Goal: Task Accomplishment & Management: Use online tool/utility

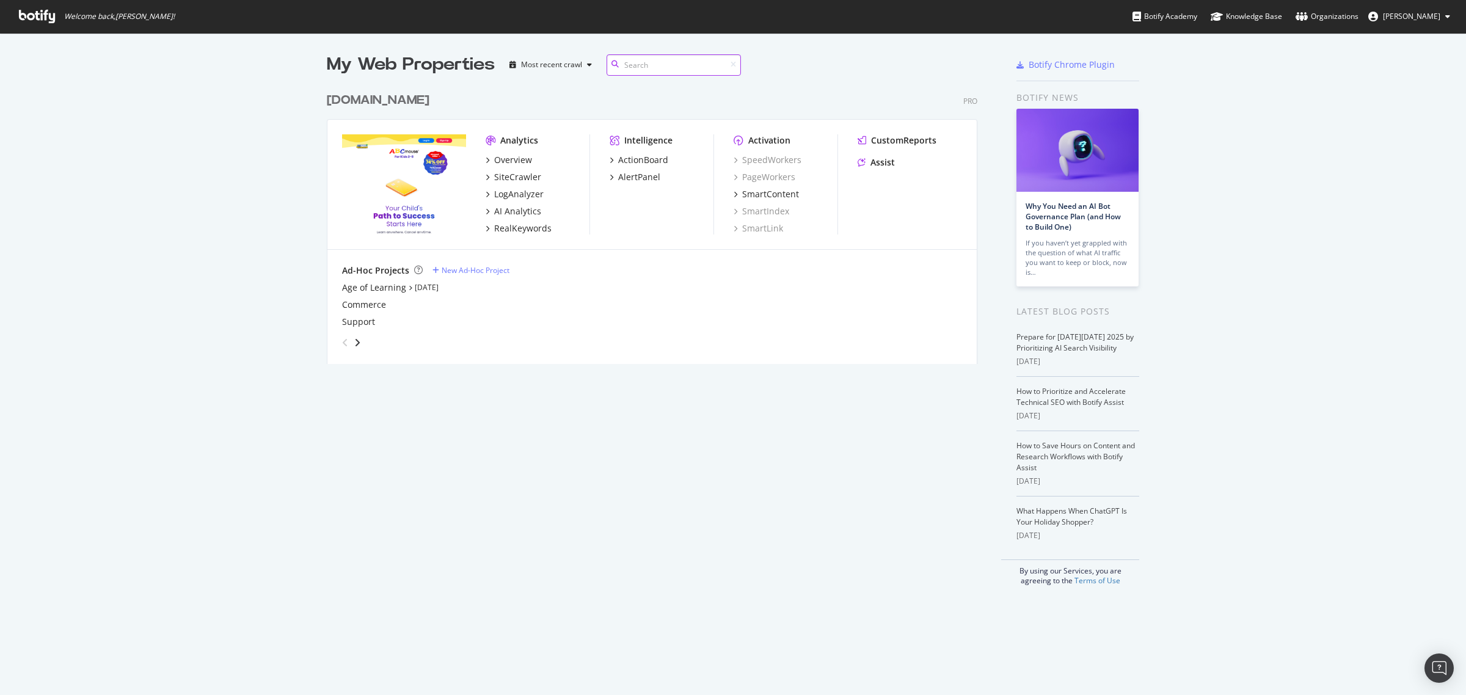
scroll to position [276, 649]
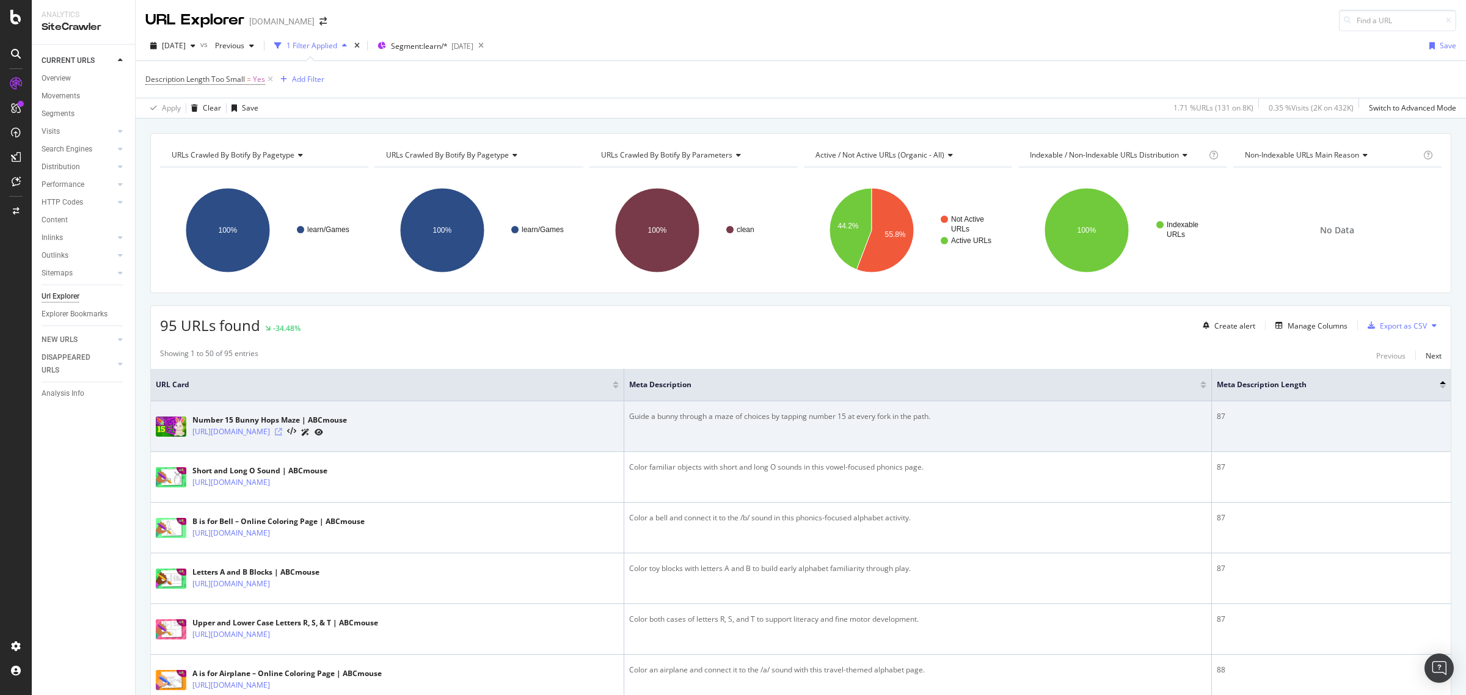
click at [282, 431] on icon at bounding box center [278, 431] width 7 height 7
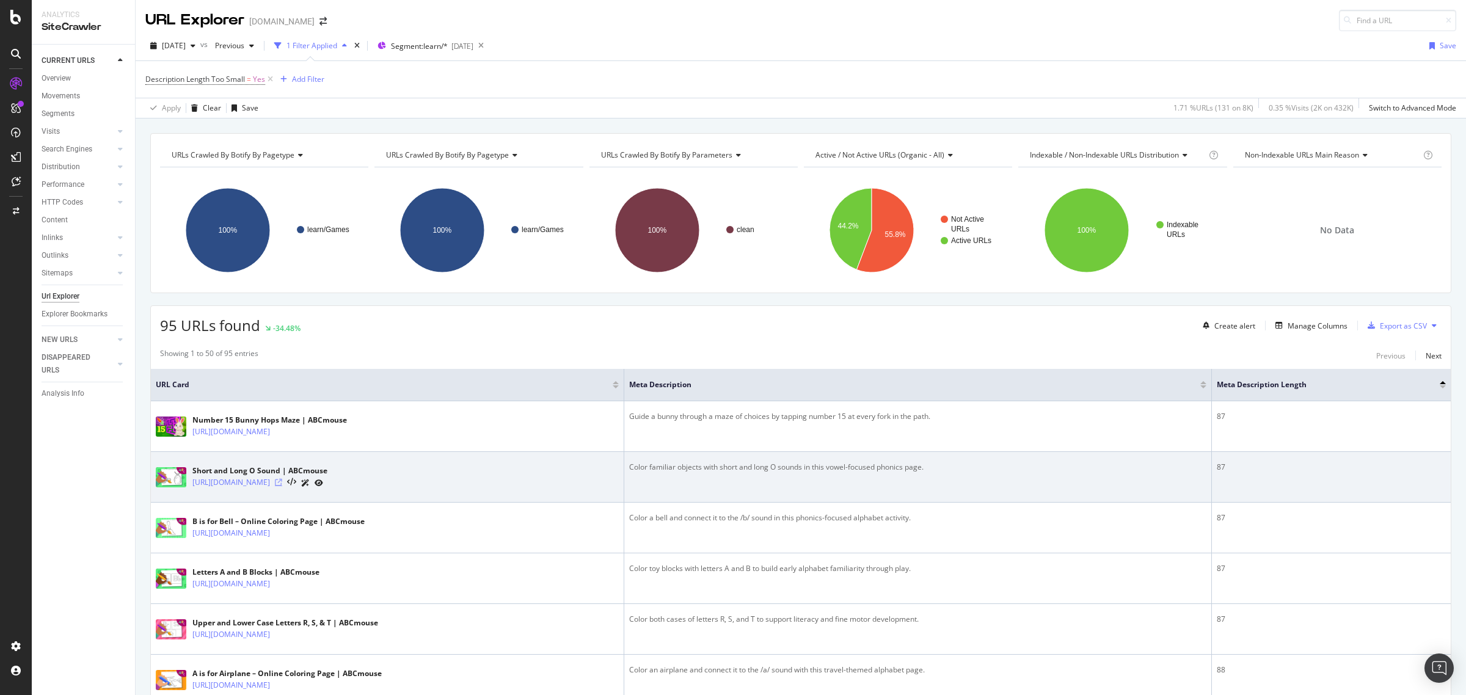
click at [282, 486] on icon at bounding box center [278, 482] width 7 height 7
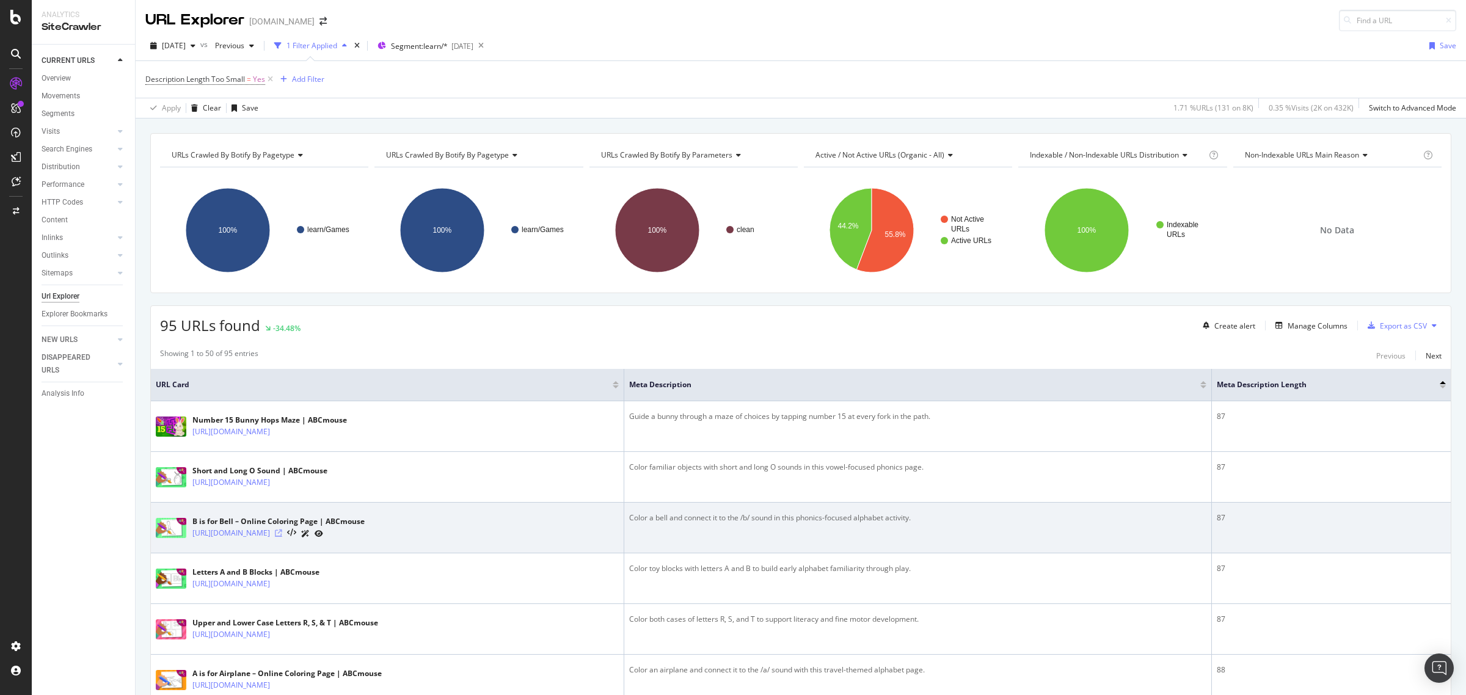
click at [282, 533] on icon at bounding box center [278, 533] width 7 height 7
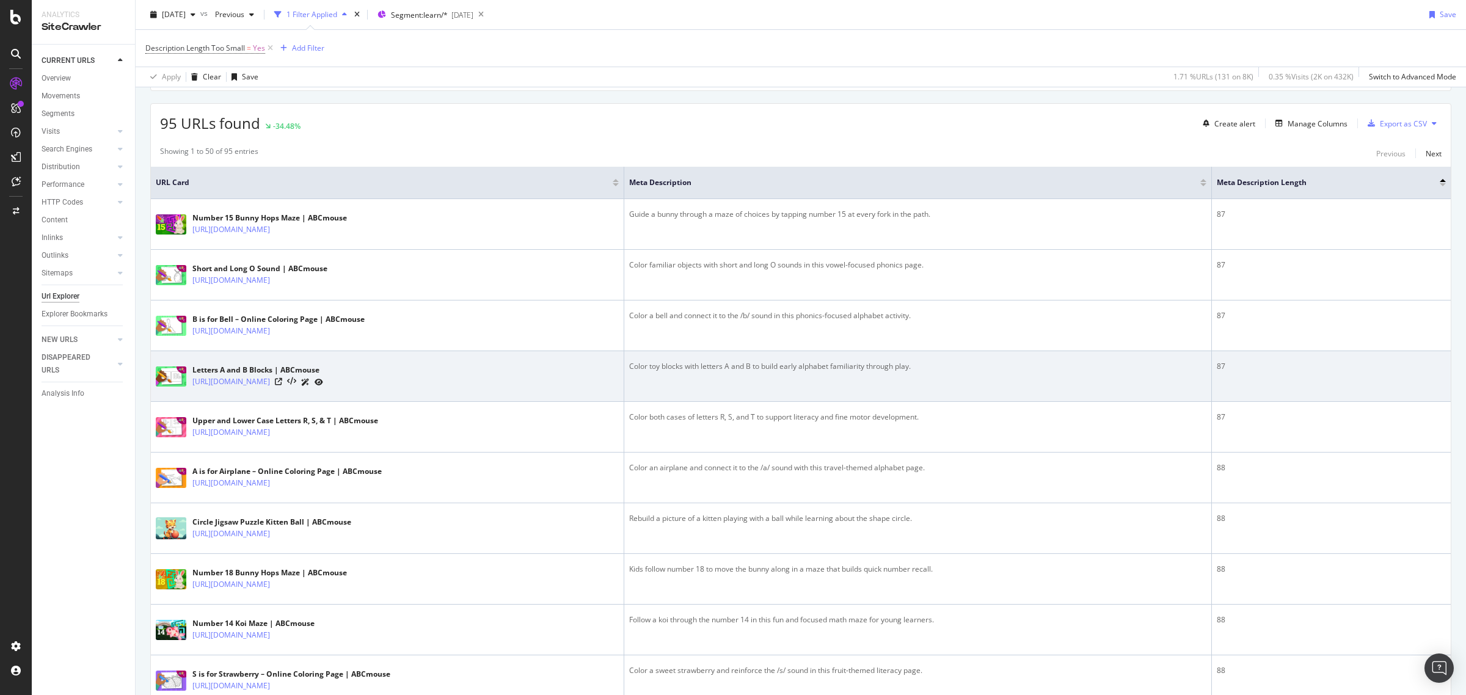
scroll to position [229, 0]
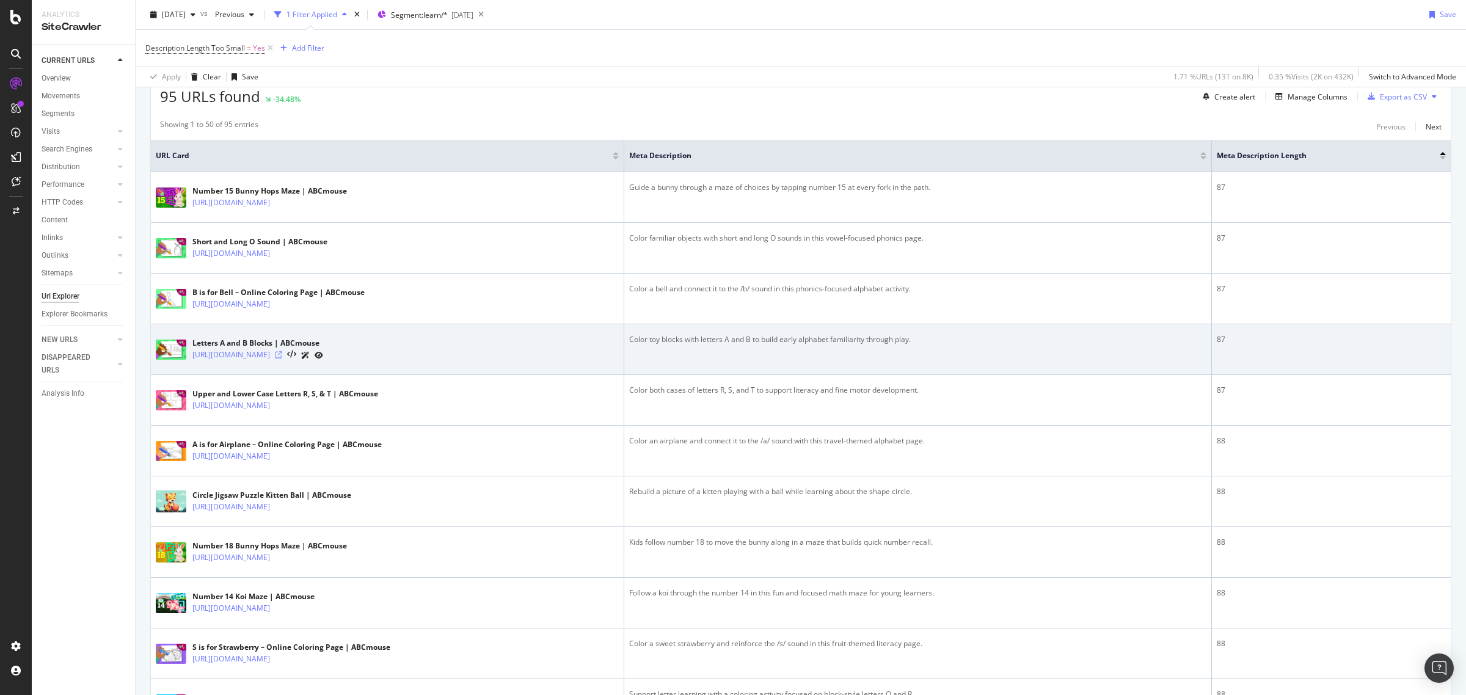
click at [282, 359] on icon at bounding box center [278, 354] width 7 height 7
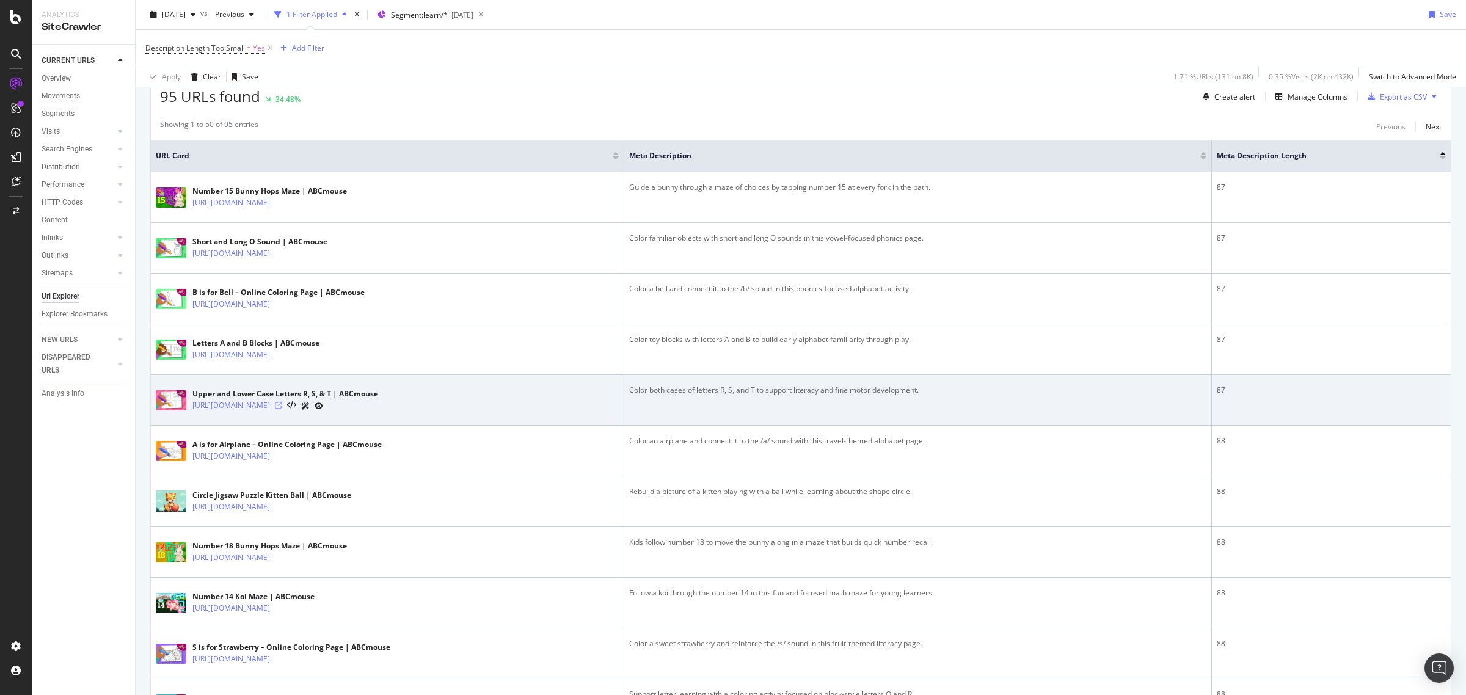
click at [282, 404] on icon at bounding box center [278, 405] width 7 height 7
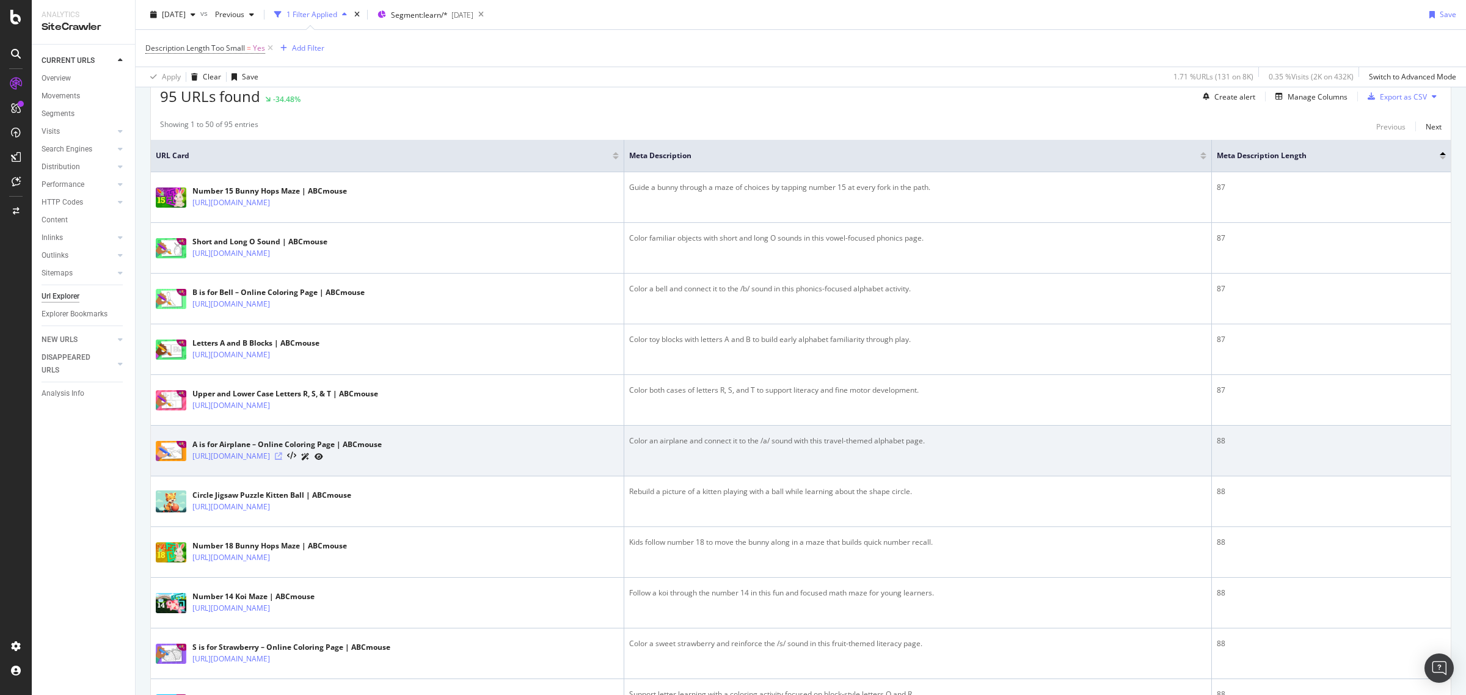
click at [282, 460] on icon at bounding box center [278, 456] width 7 height 7
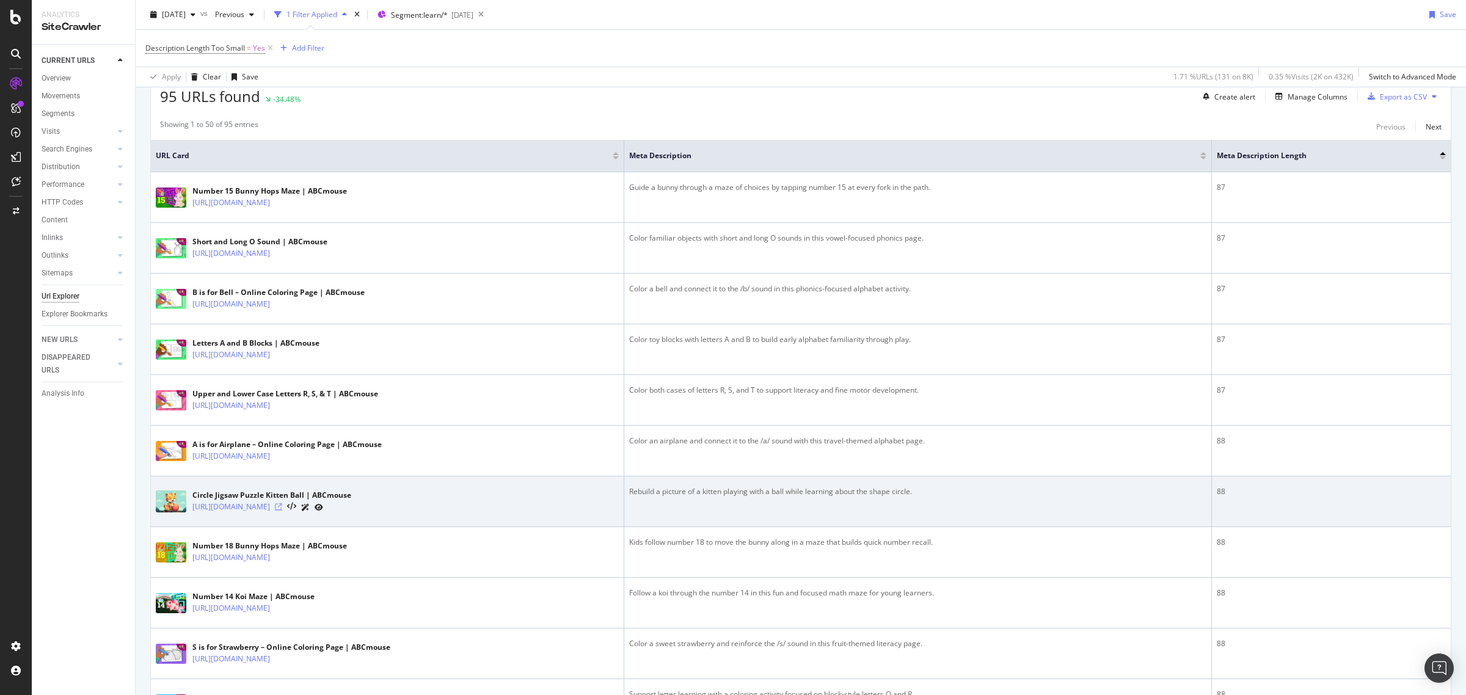
click at [282, 508] on icon at bounding box center [278, 506] width 7 height 7
click at [282, 510] on icon at bounding box center [278, 506] width 7 height 7
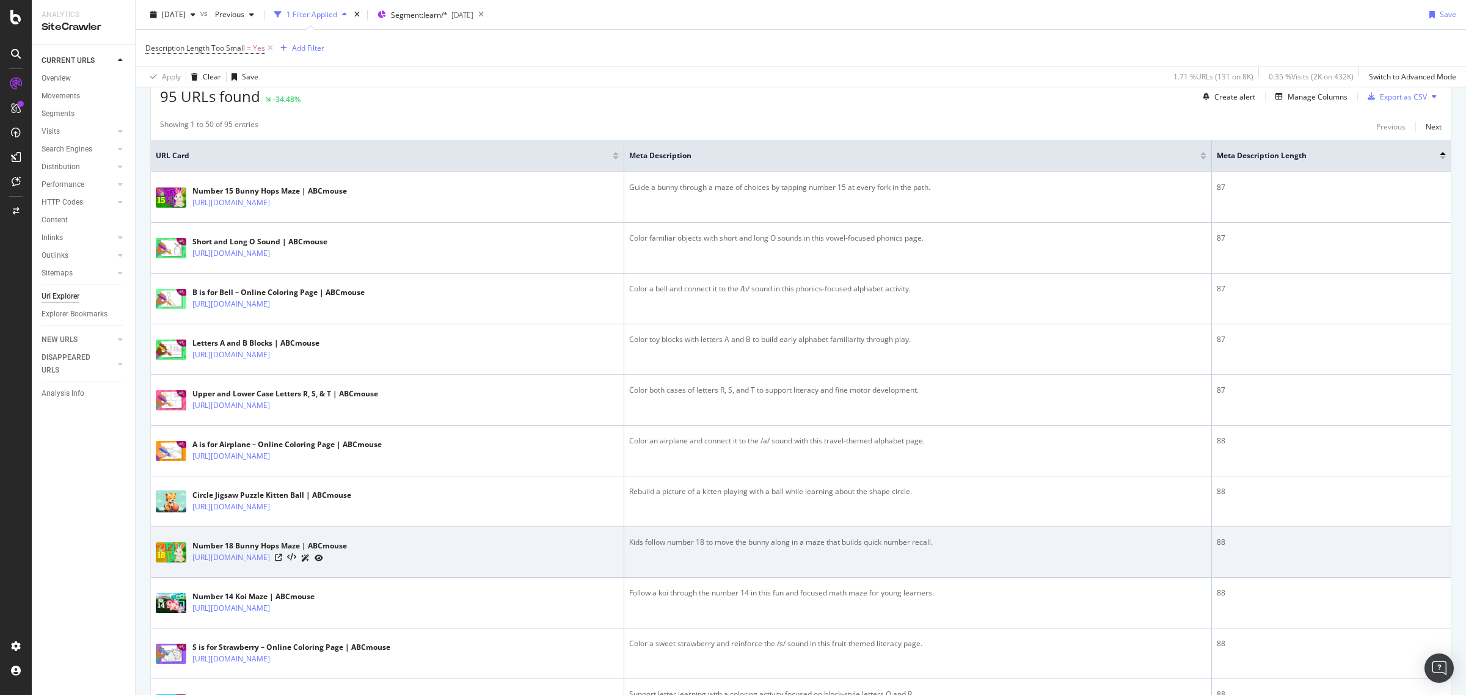
click at [323, 564] on div at bounding box center [299, 558] width 48 height 13
click at [282, 561] on icon at bounding box center [278, 557] width 7 height 7
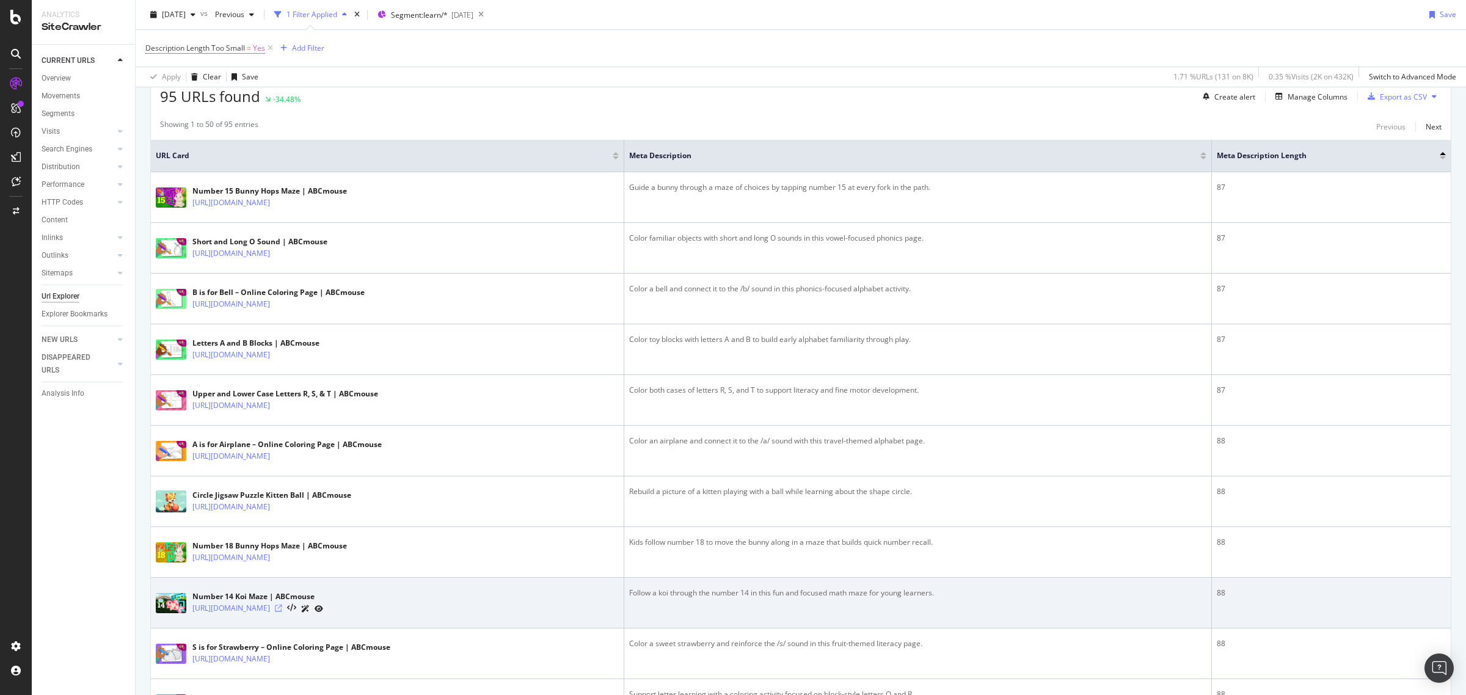
click at [282, 608] on icon at bounding box center [278, 608] width 7 height 7
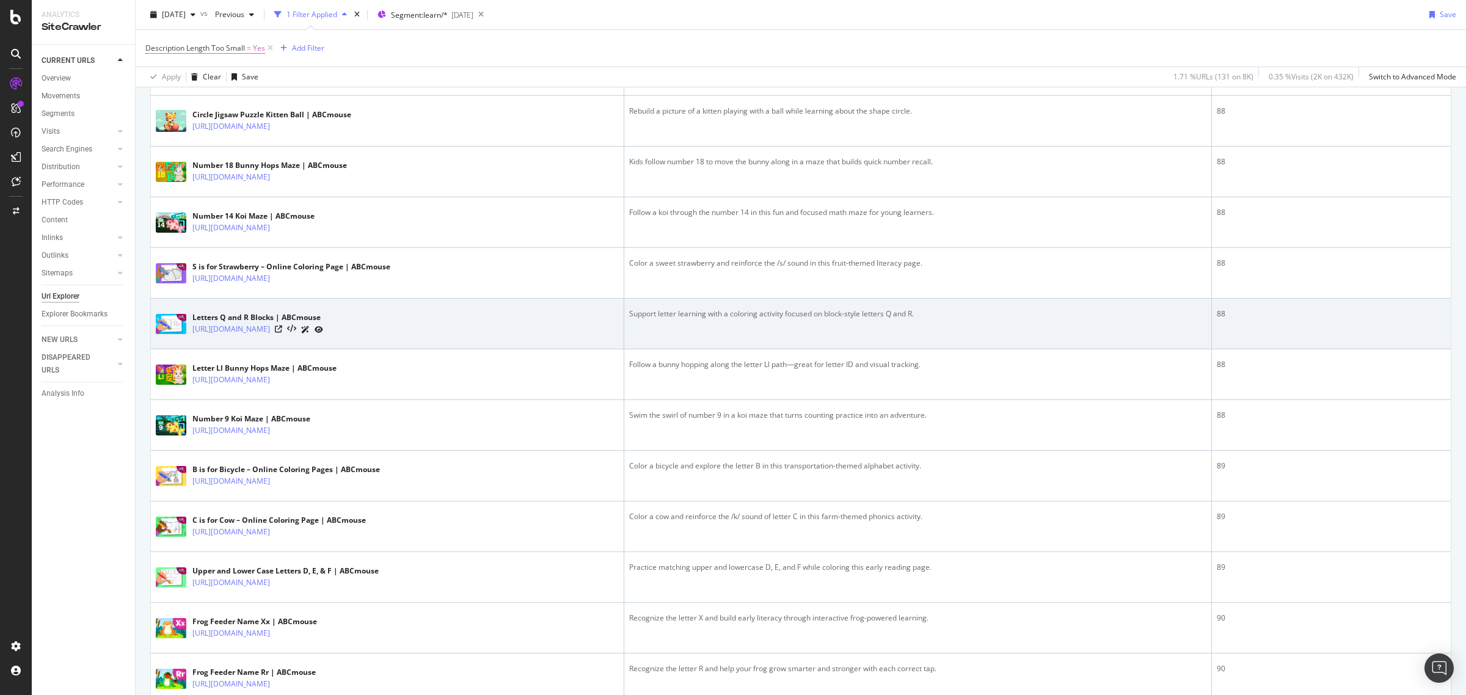
scroll to position [611, 0]
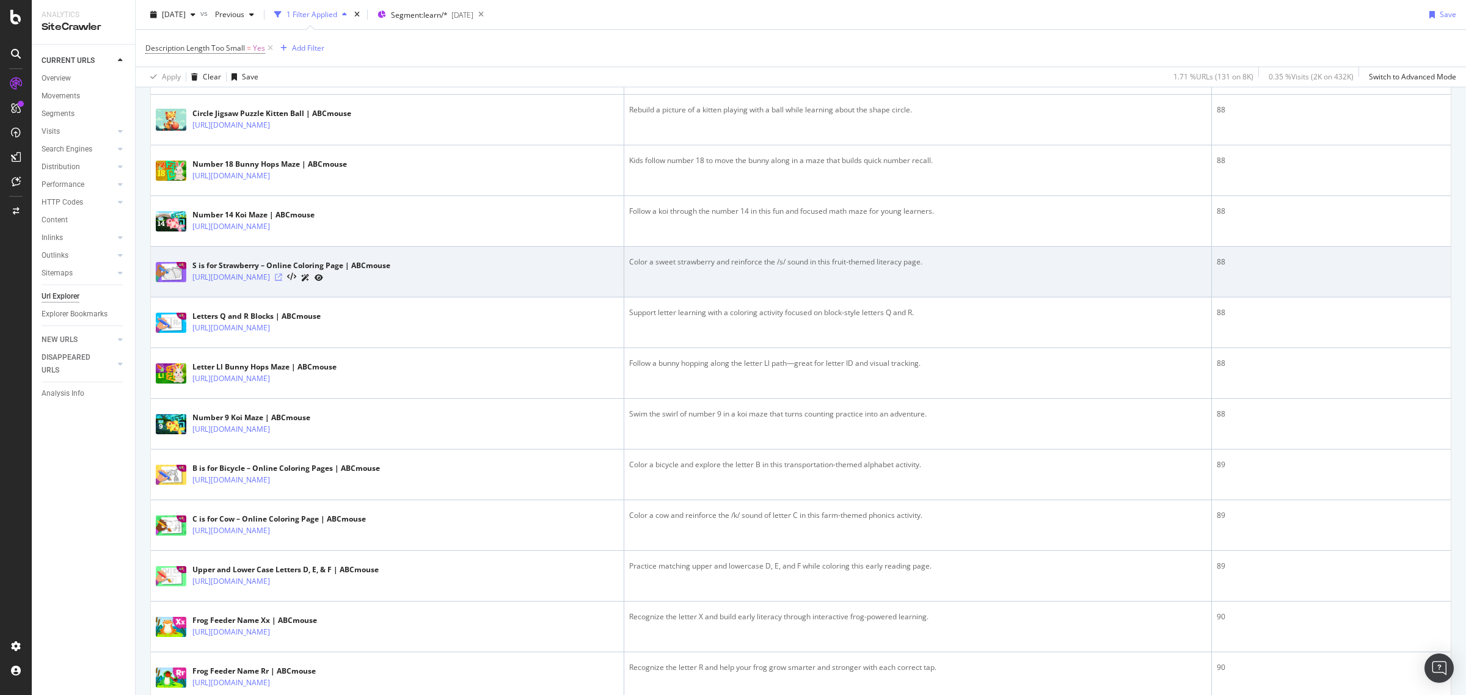
click at [282, 281] on icon at bounding box center [278, 277] width 7 height 7
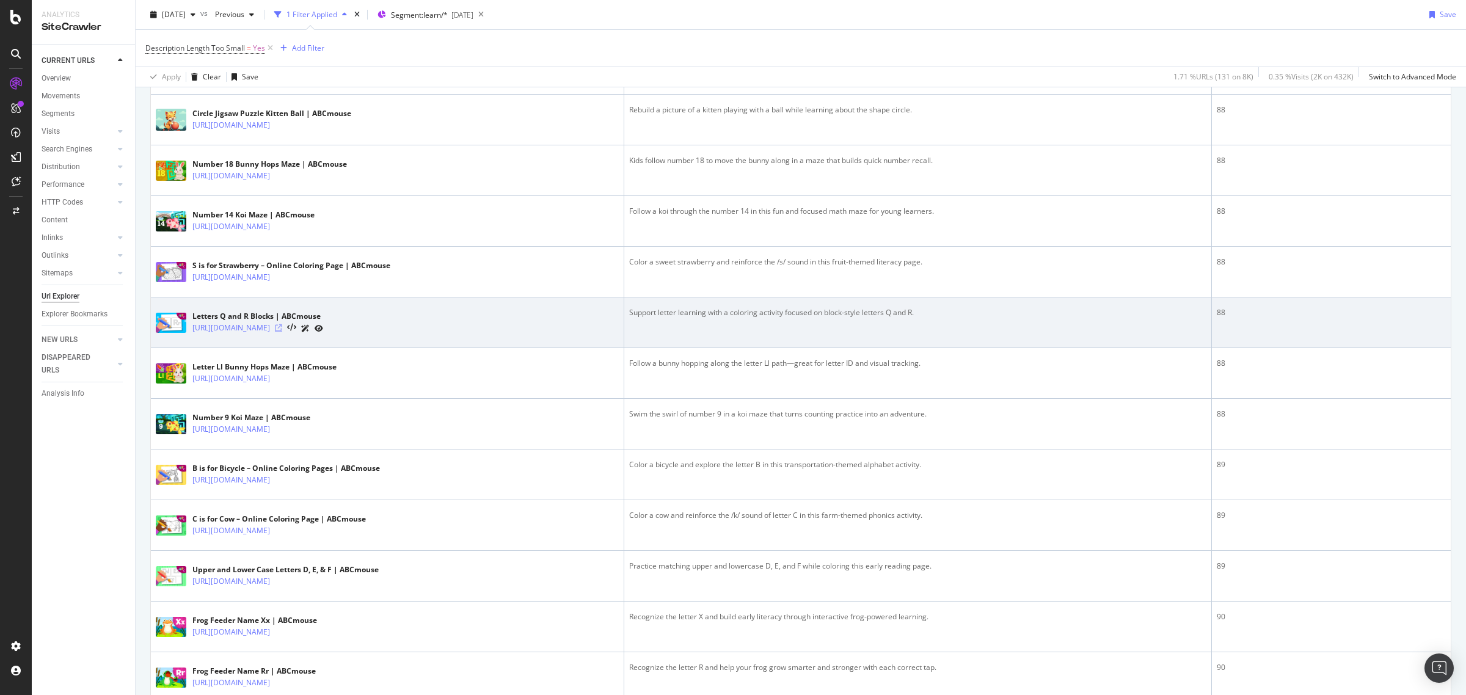
click at [282, 332] on icon at bounding box center [278, 327] width 7 height 7
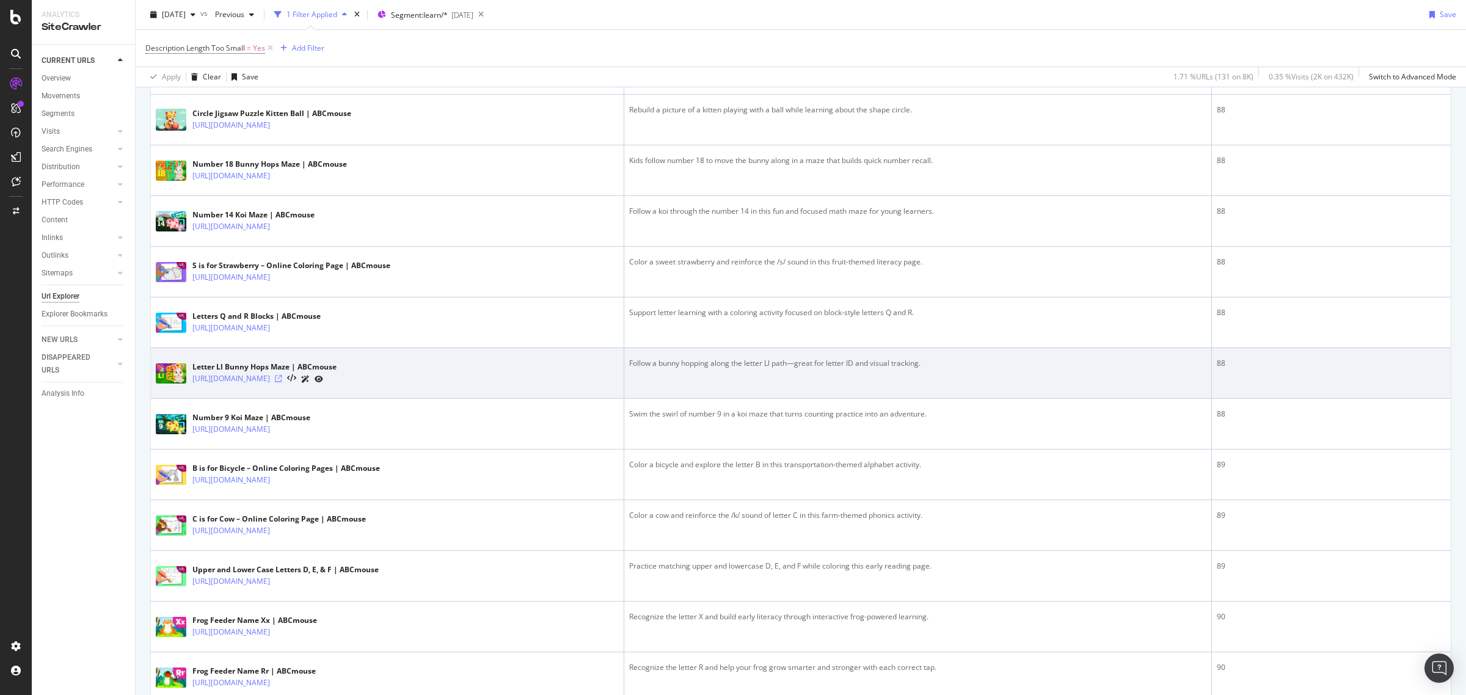
click at [282, 382] on icon at bounding box center [278, 378] width 7 height 7
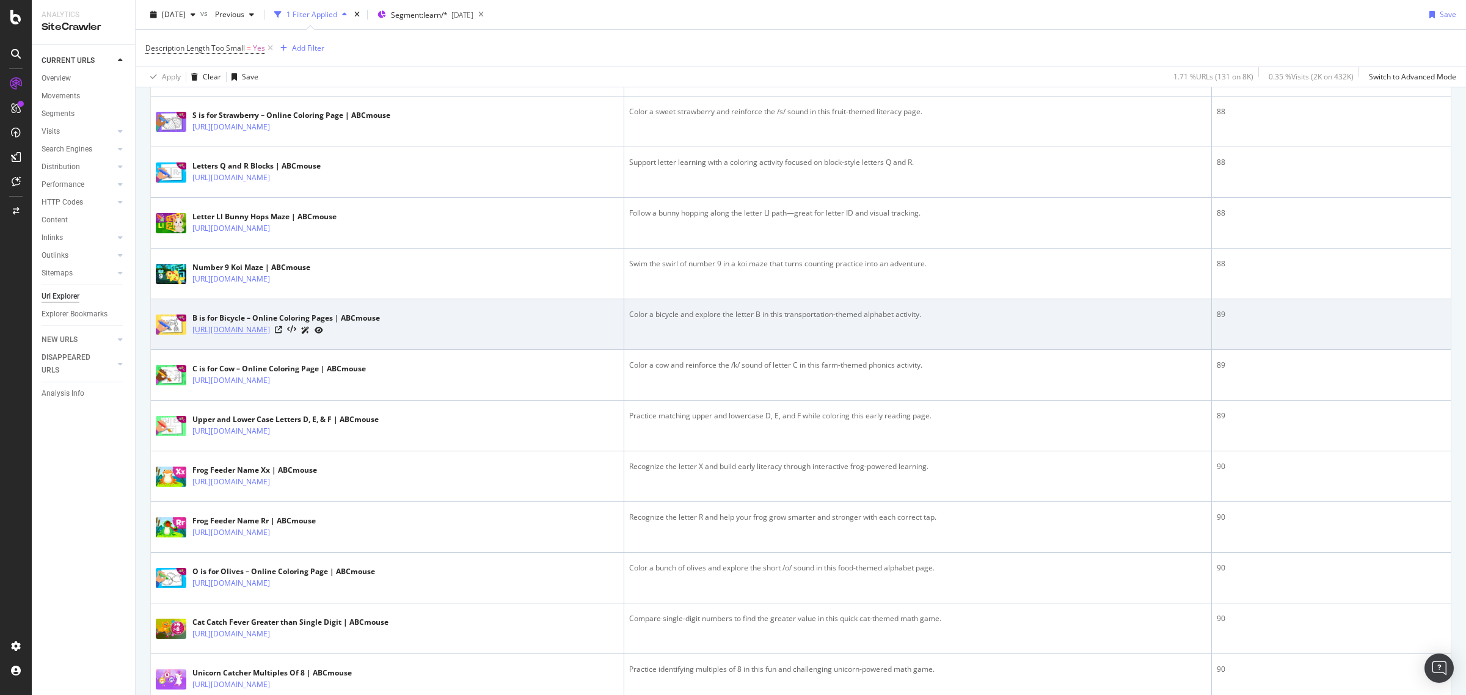
scroll to position [764, 0]
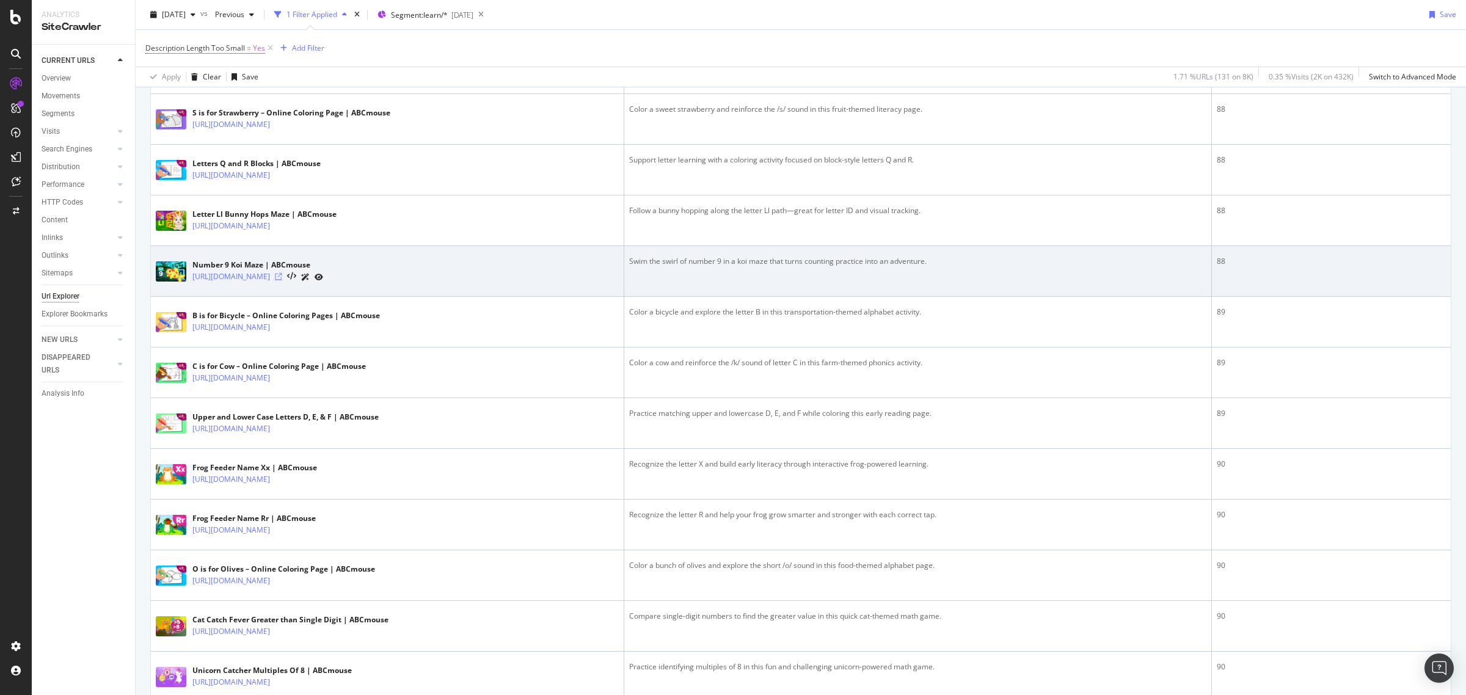
click at [282, 276] on icon at bounding box center [278, 276] width 7 height 7
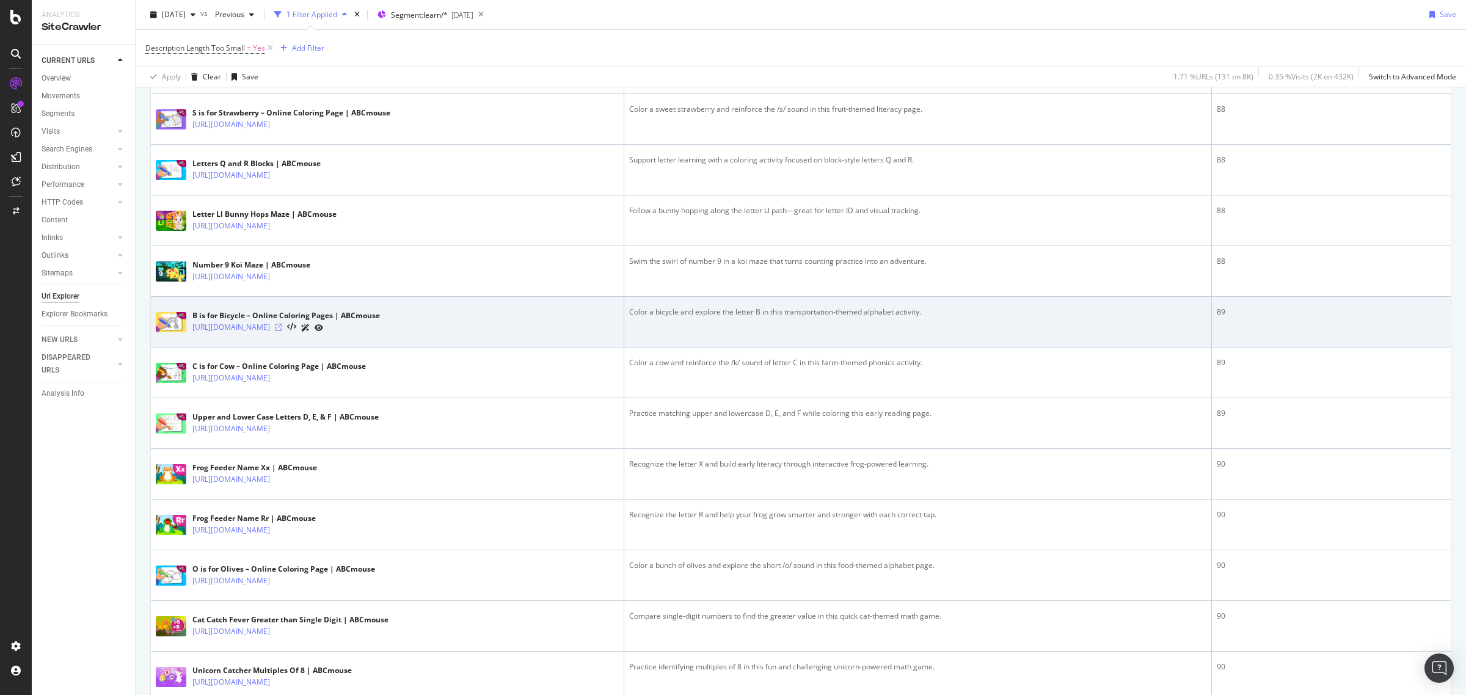
click at [282, 326] on icon at bounding box center [278, 327] width 7 height 7
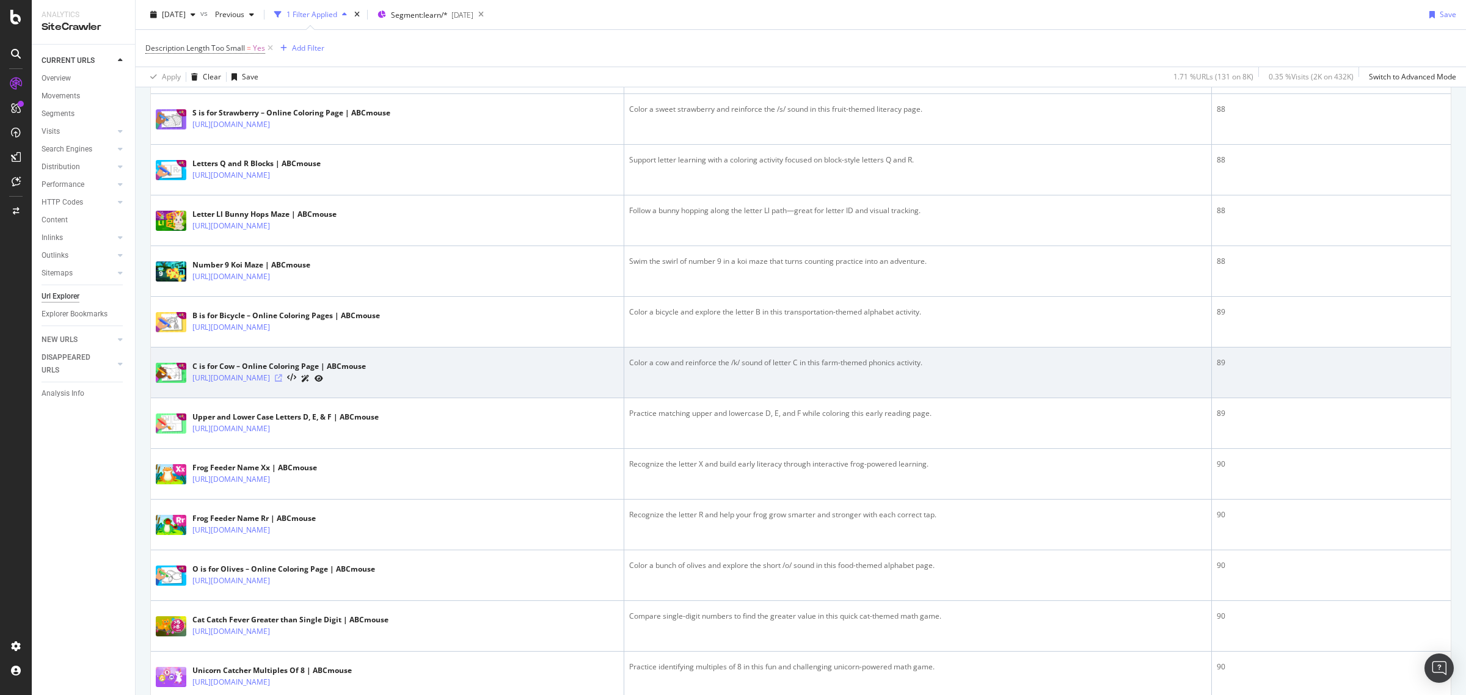
click at [282, 382] on icon at bounding box center [278, 377] width 7 height 7
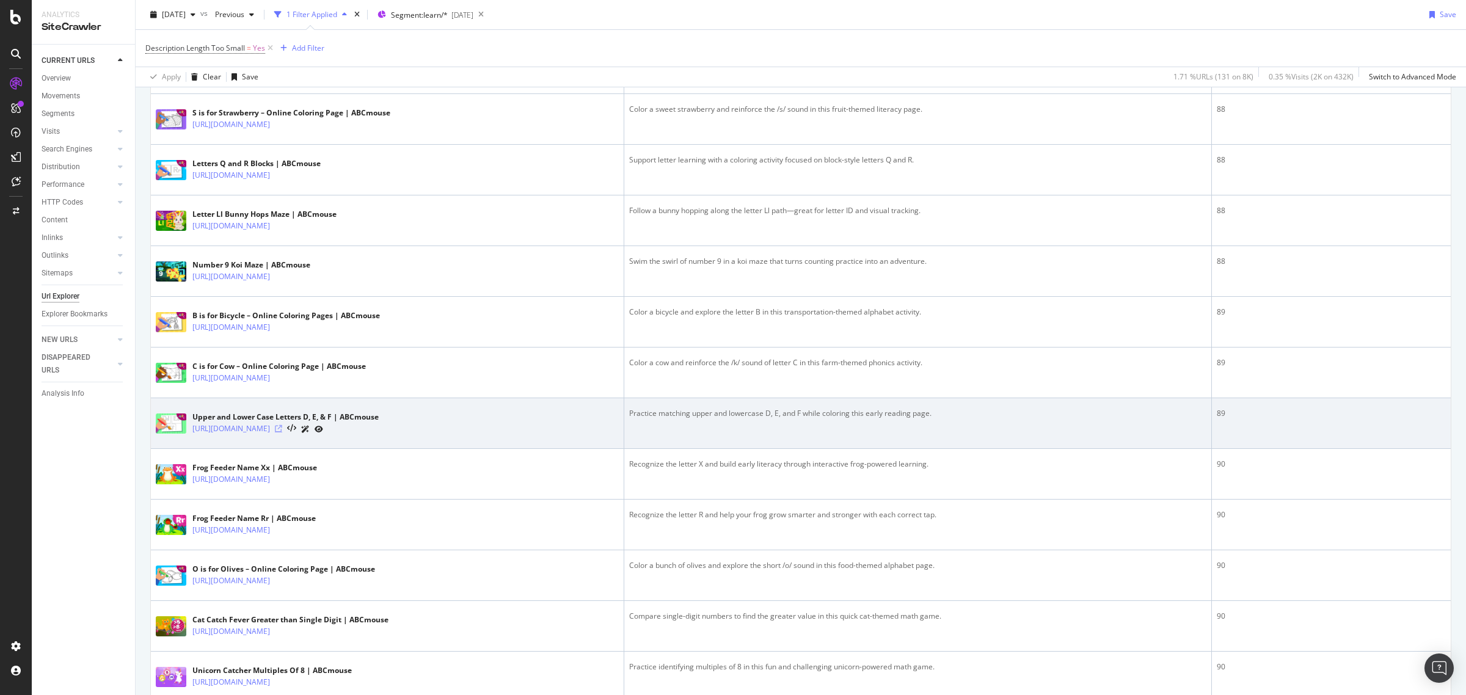
click at [282, 433] on icon at bounding box center [278, 428] width 7 height 7
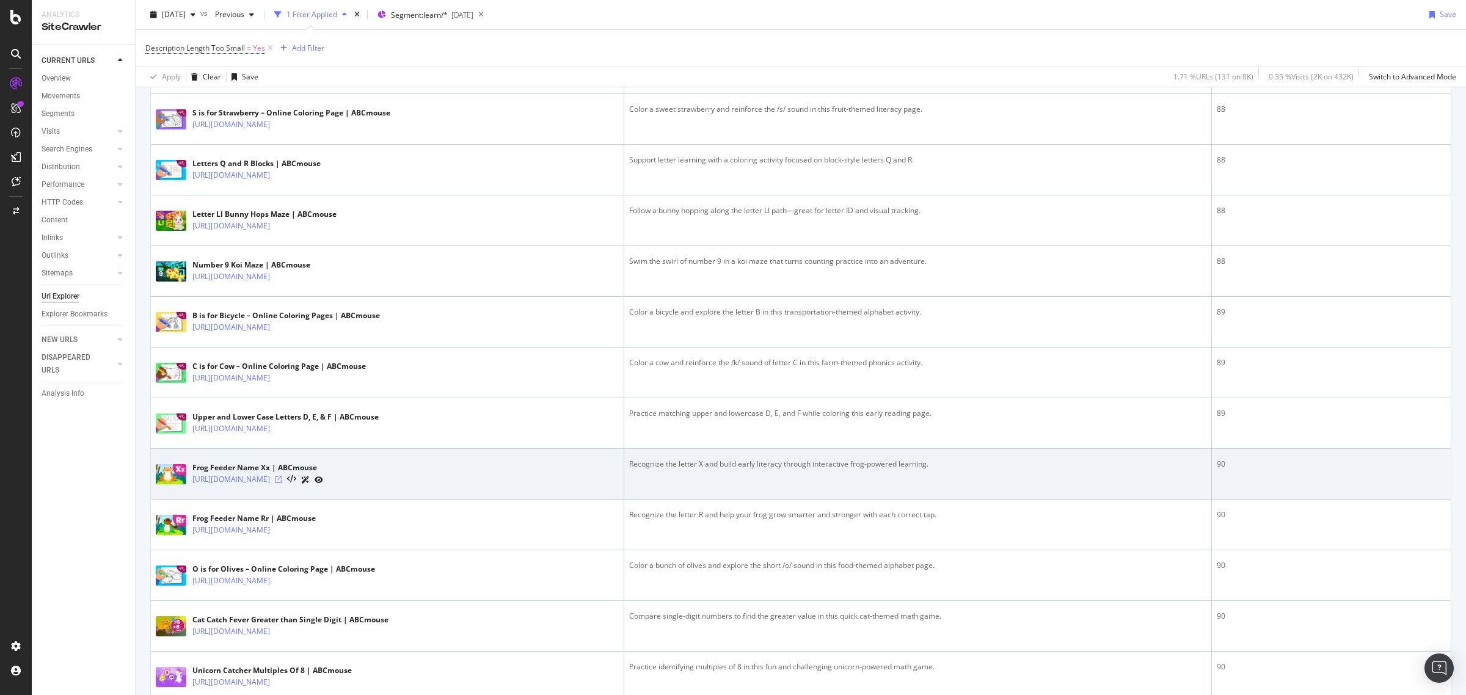
click at [282, 483] on icon at bounding box center [278, 479] width 7 height 7
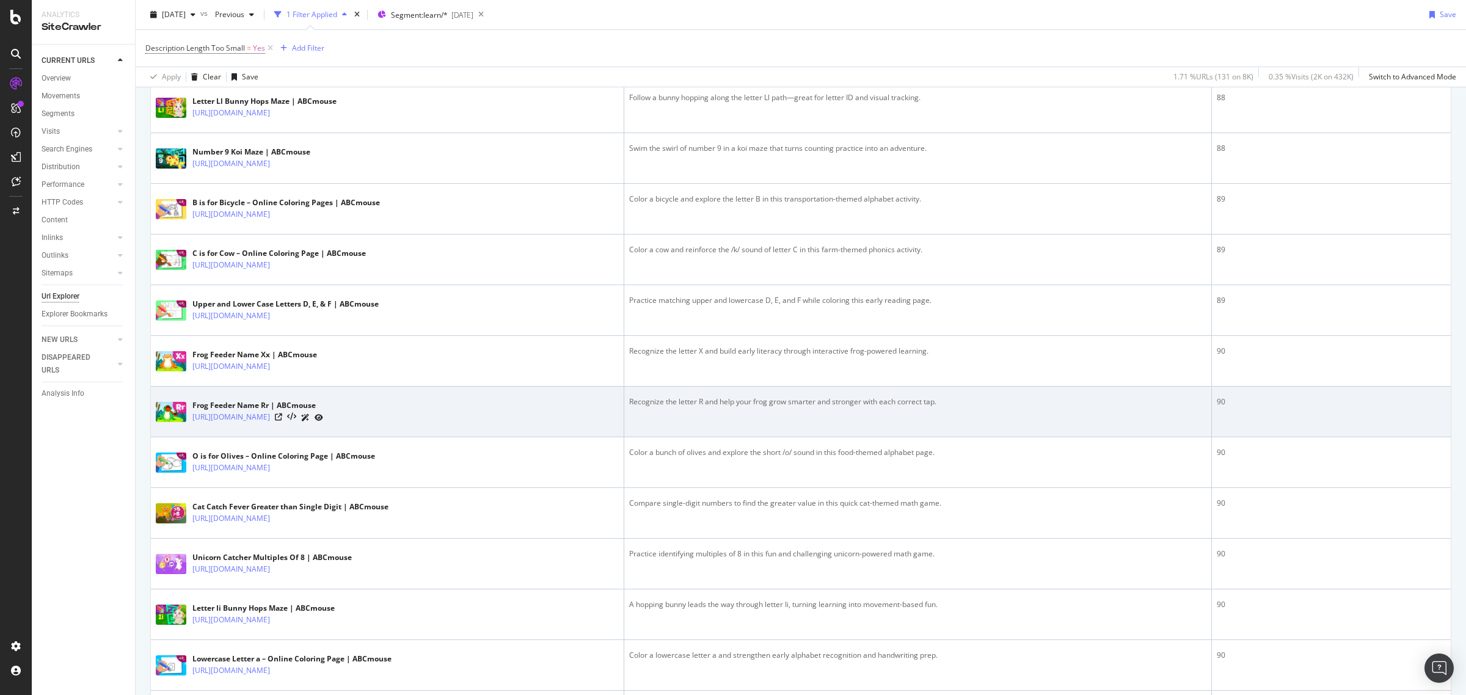
scroll to position [916, 0]
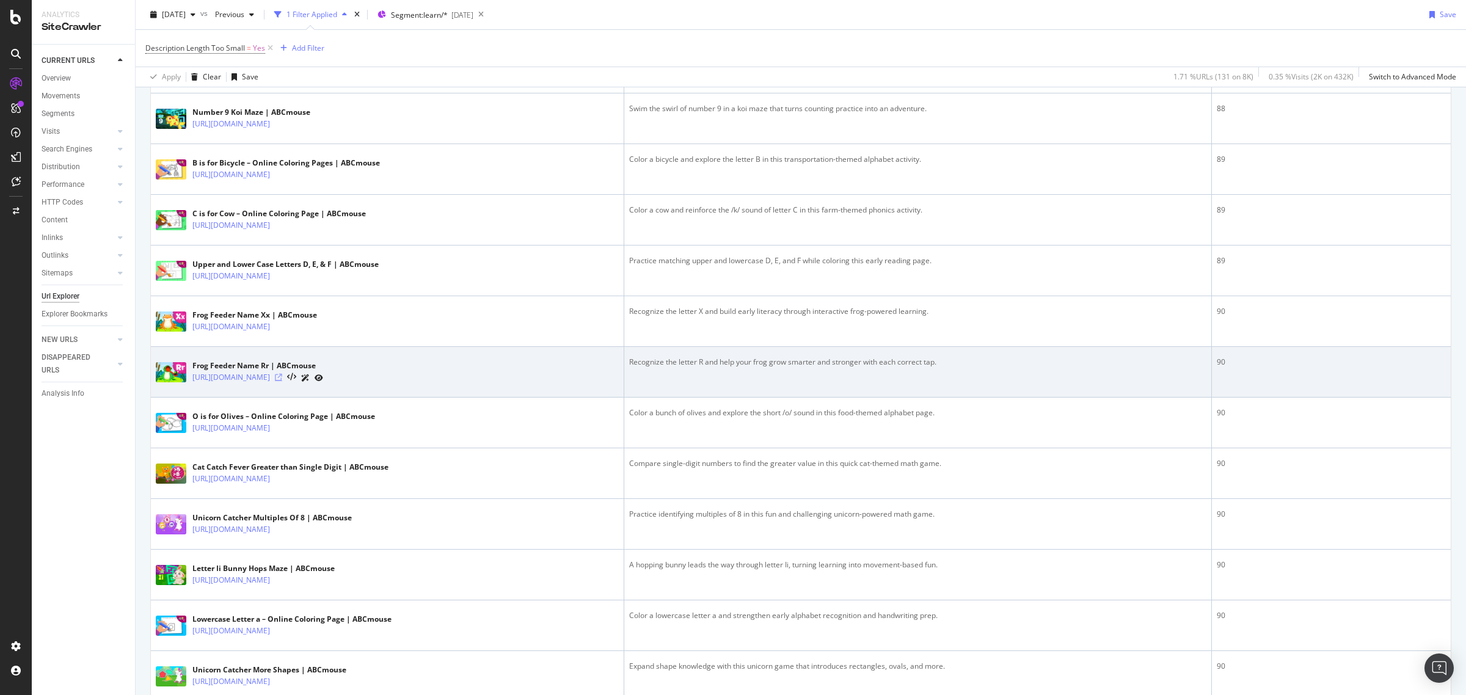
click at [282, 378] on icon at bounding box center [278, 377] width 7 height 7
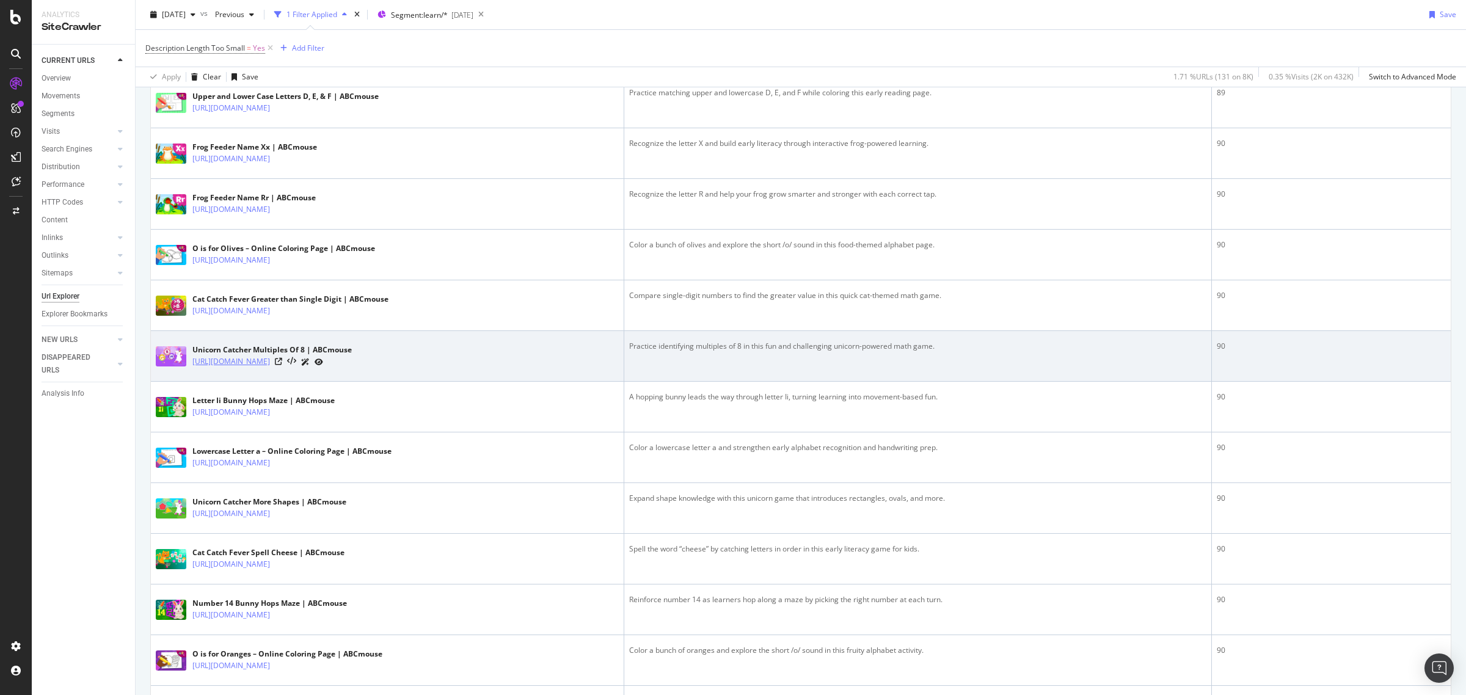
scroll to position [1145, 0]
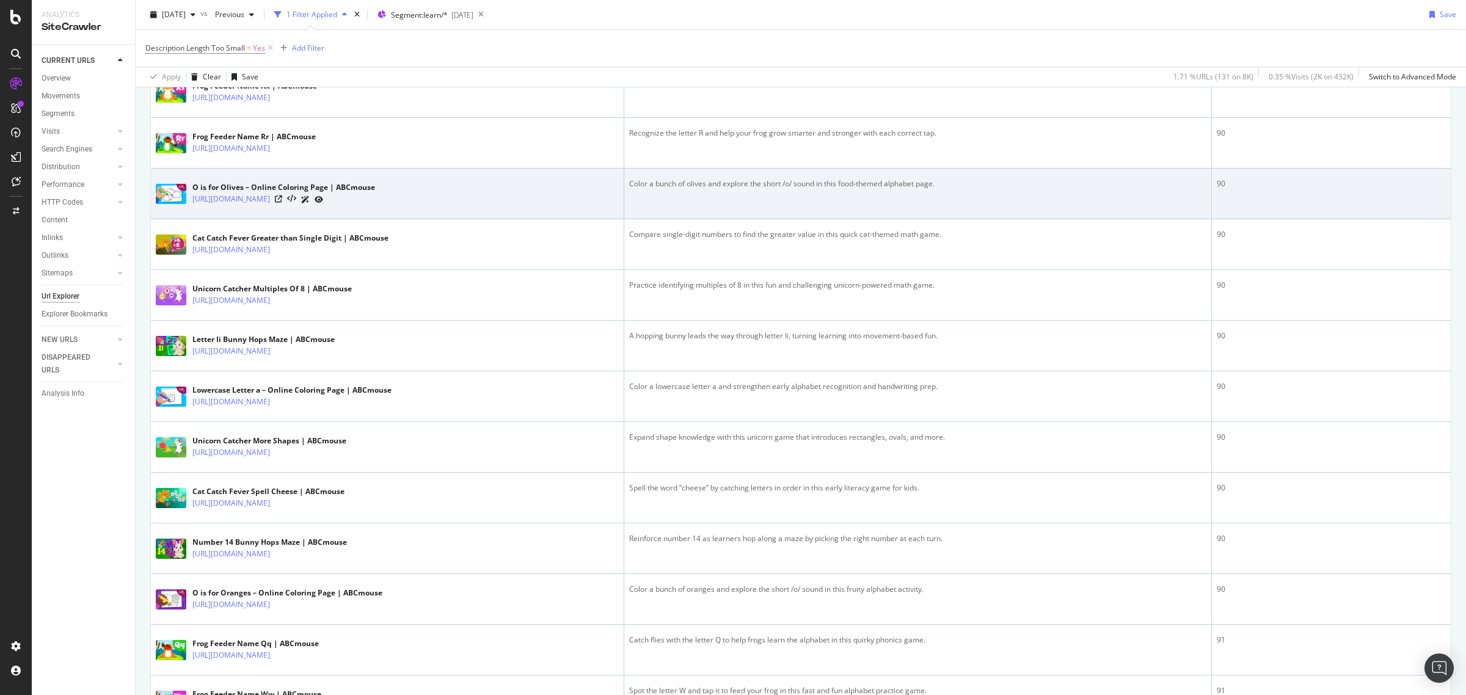
click at [323, 206] on div at bounding box center [299, 199] width 48 height 13
click at [282, 203] on icon at bounding box center [278, 198] width 7 height 7
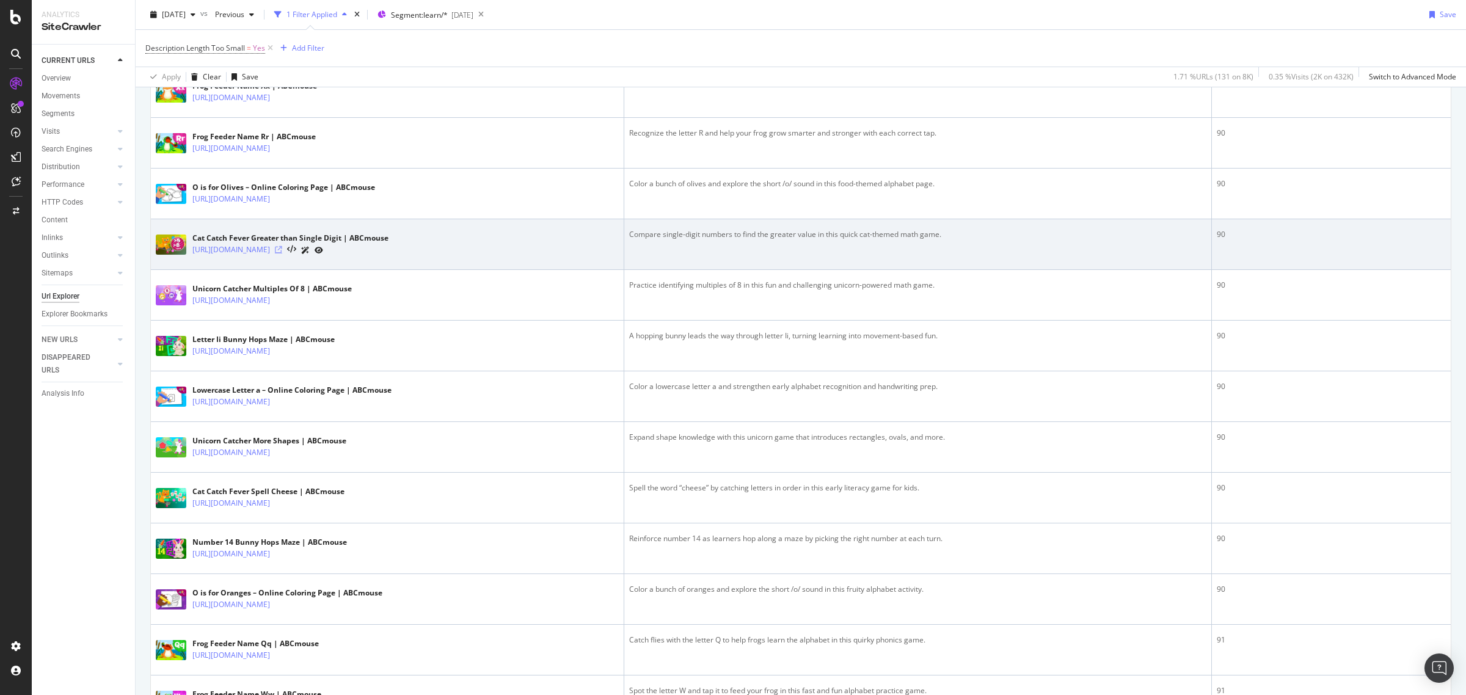
click at [282, 254] on icon at bounding box center [278, 249] width 7 height 7
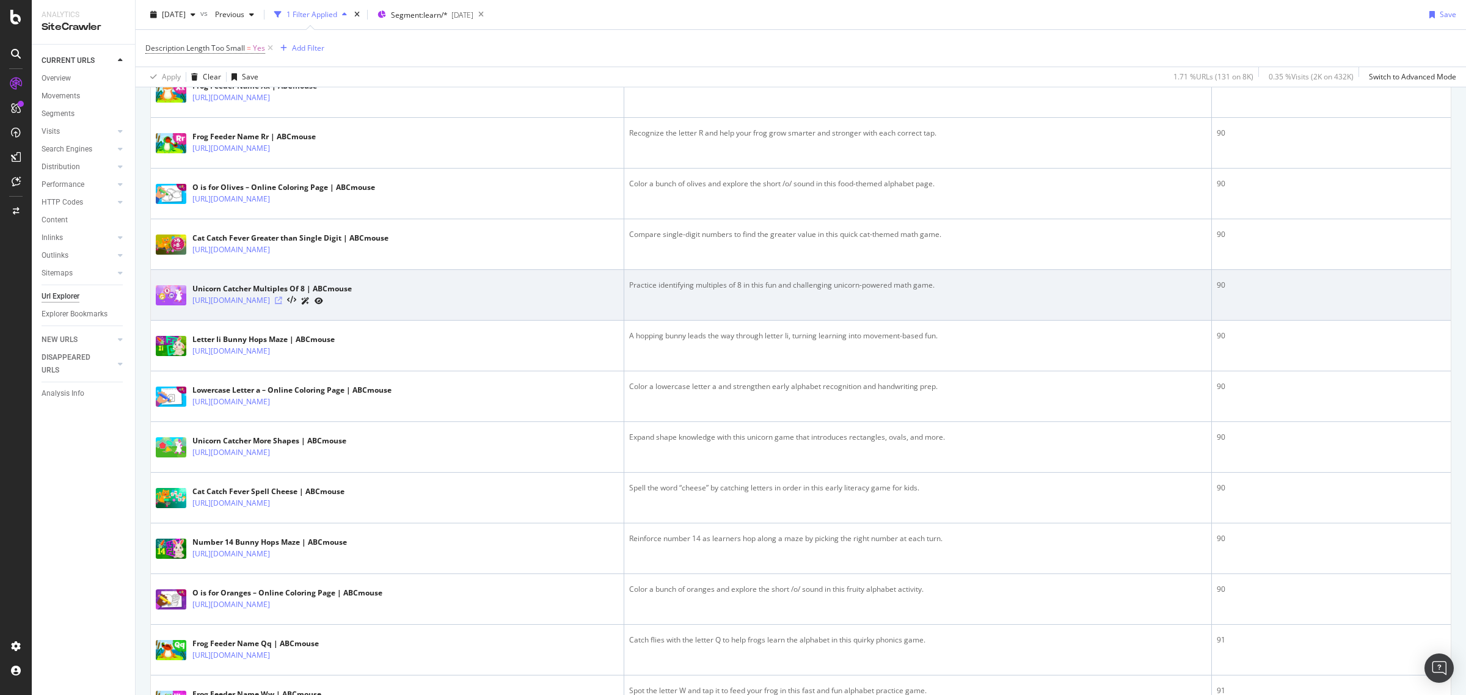
click at [282, 304] on icon at bounding box center [278, 300] width 7 height 7
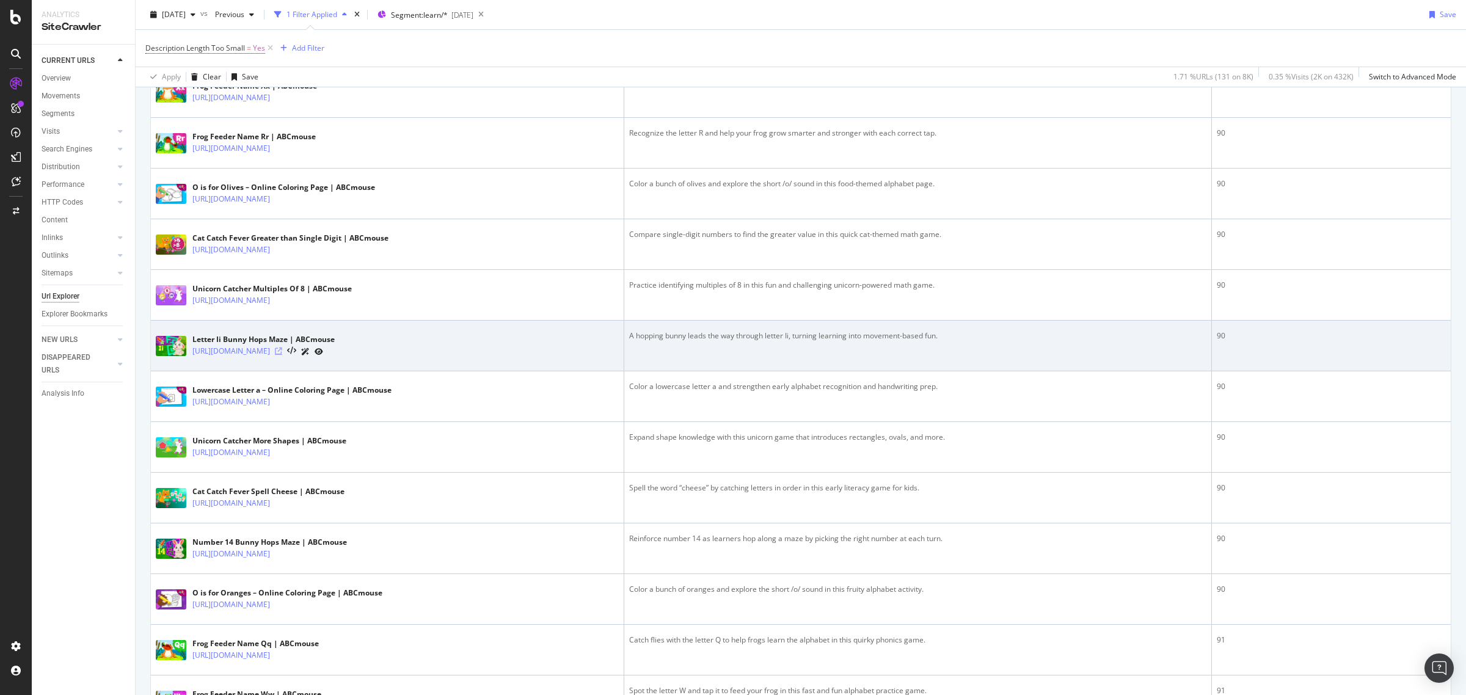
click at [282, 354] on icon at bounding box center [278, 351] width 7 height 7
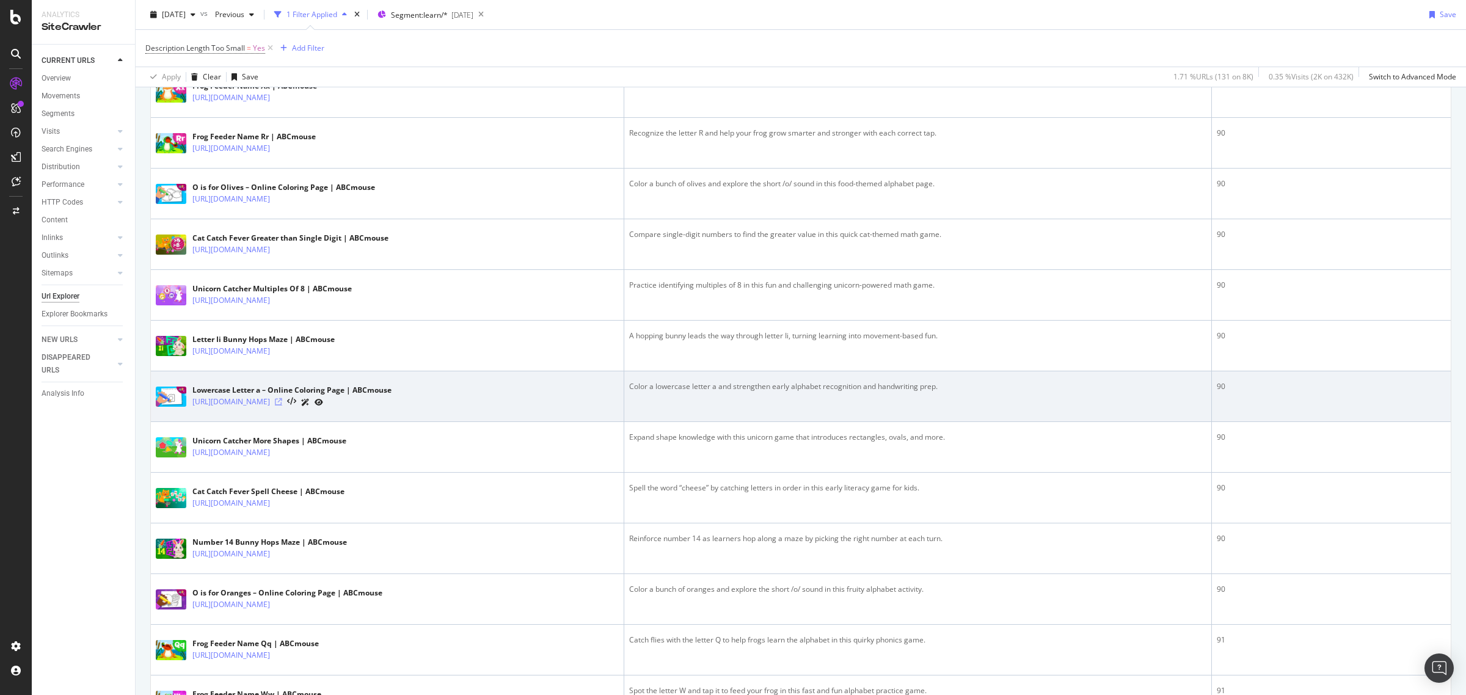
click at [282, 404] on icon at bounding box center [278, 401] width 7 height 7
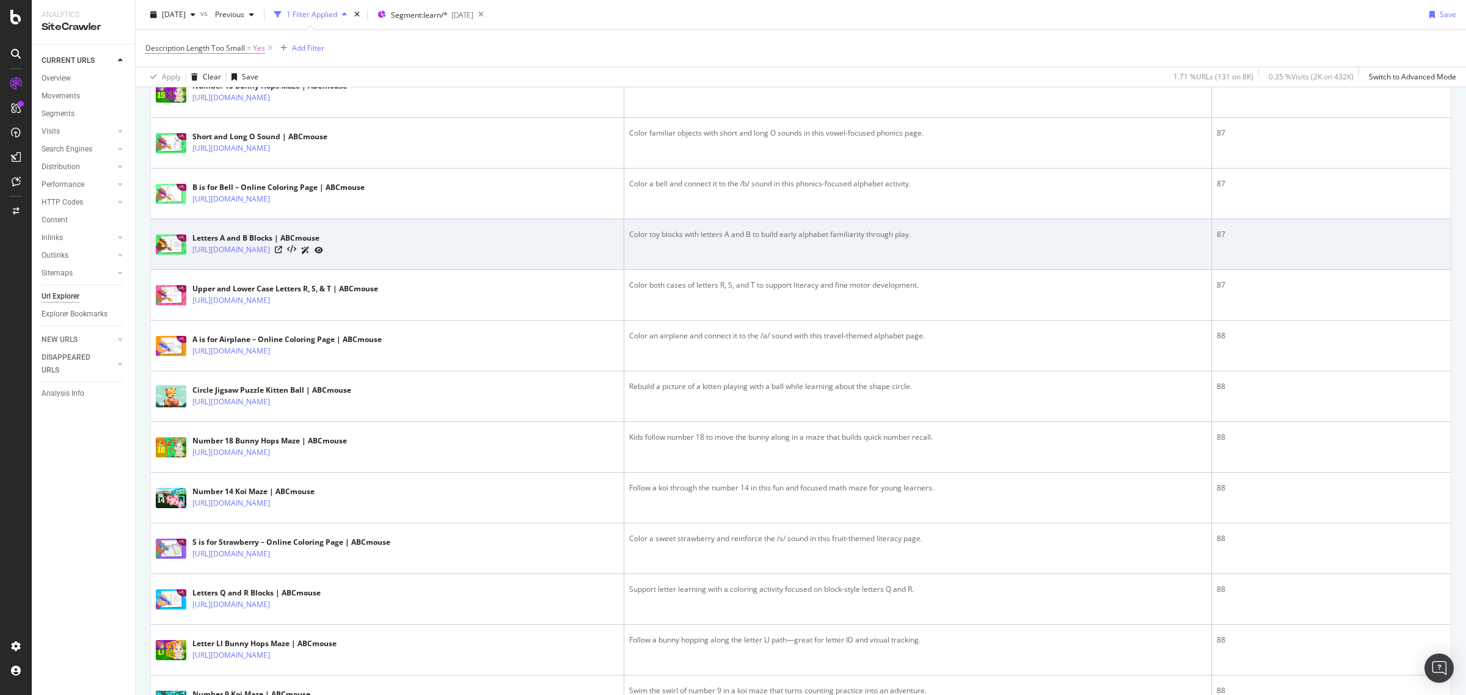
scroll to position [0, 0]
